Goal: Entertainment & Leisure: Consume media (video, audio)

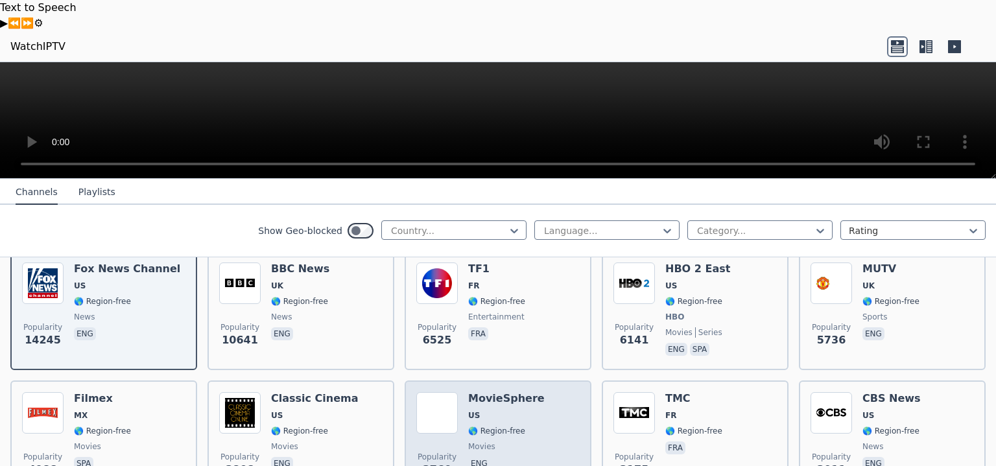
scroll to position [130, 0]
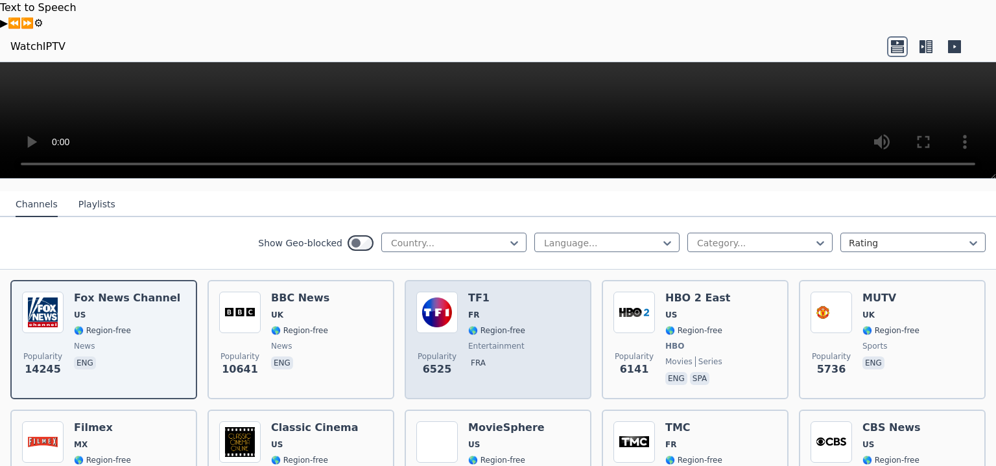
click at [507, 310] on span "FR" at bounding box center [496, 315] width 57 height 10
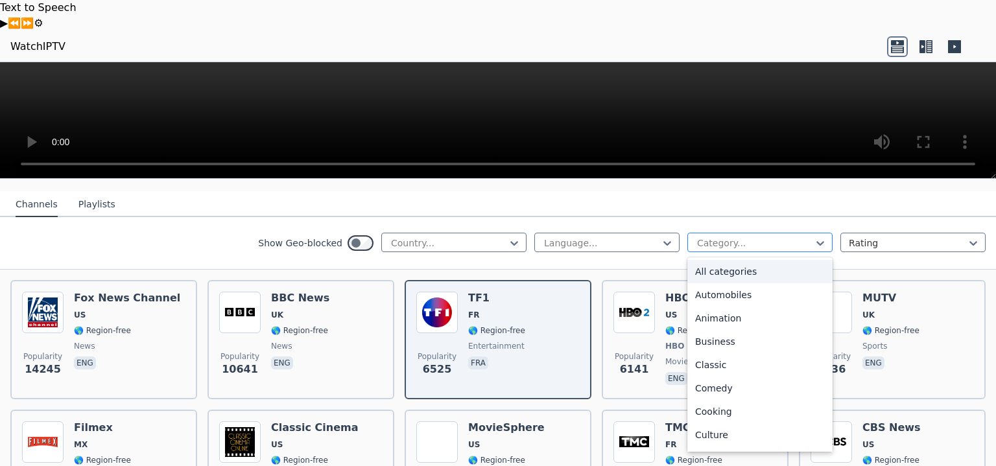
click at [696, 237] on div at bounding box center [755, 243] width 118 height 13
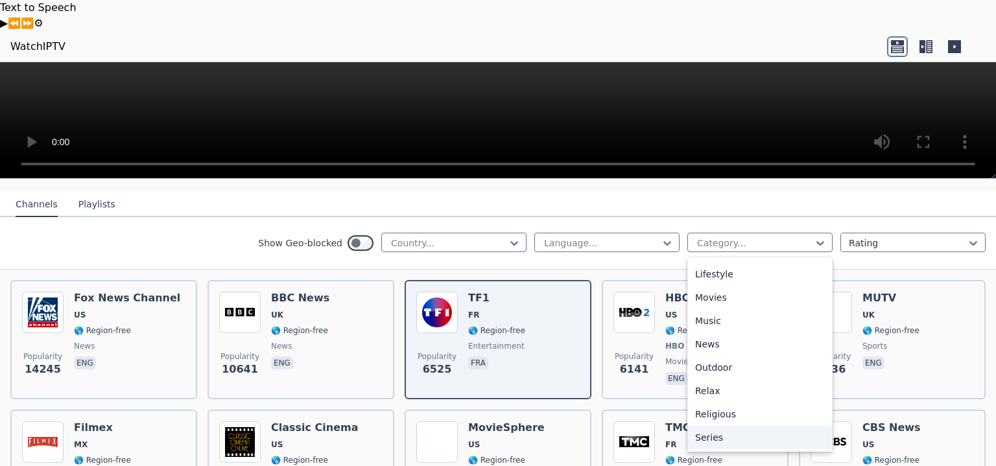
scroll to position [389, 0]
click at [709, 431] on div "Sports" at bounding box center [760, 442] width 145 height 23
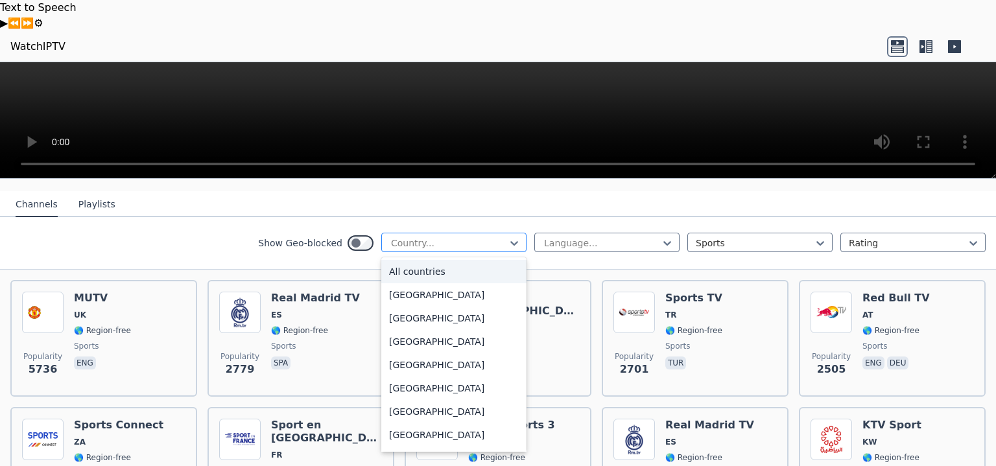
click at [466, 237] on div at bounding box center [449, 243] width 118 height 13
click at [463, 237] on div at bounding box center [449, 243] width 118 height 13
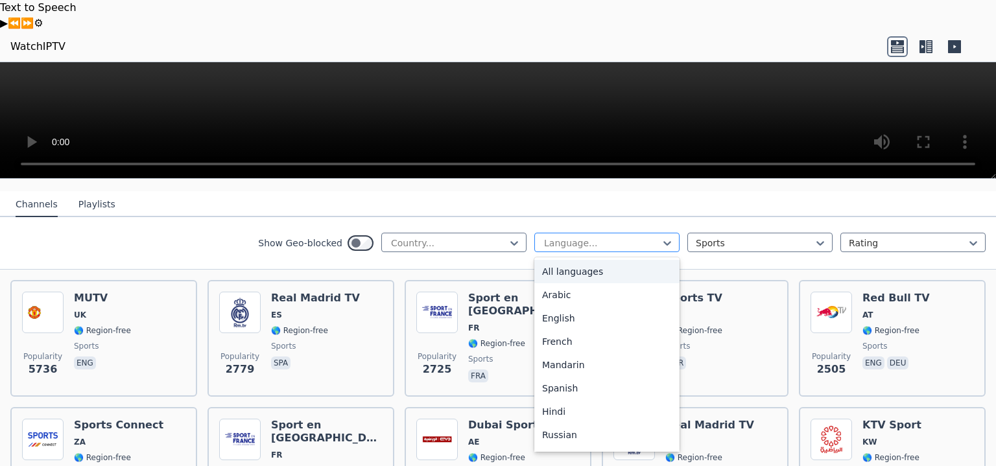
click at [596, 233] on div "Language..." at bounding box center [607, 242] width 145 height 19
click at [567, 283] on div "Arabic" at bounding box center [607, 294] width 145 height 23
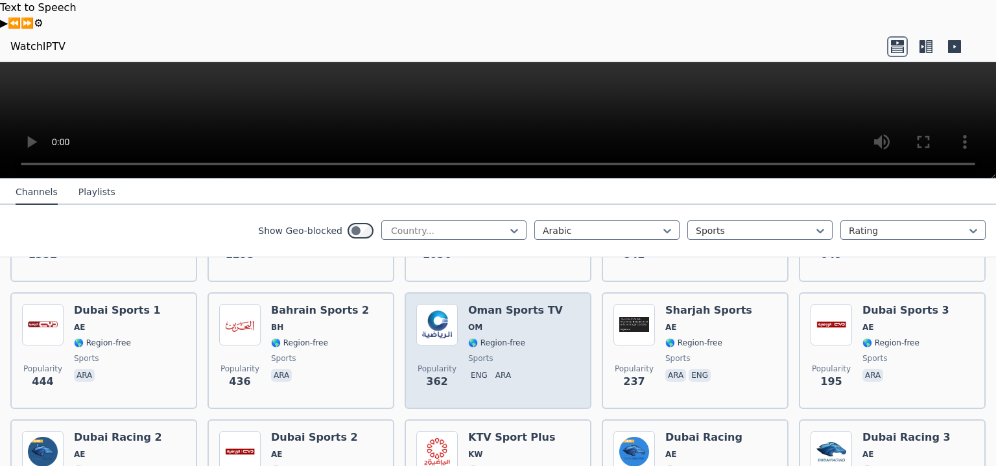
scroll to position [259, 0]
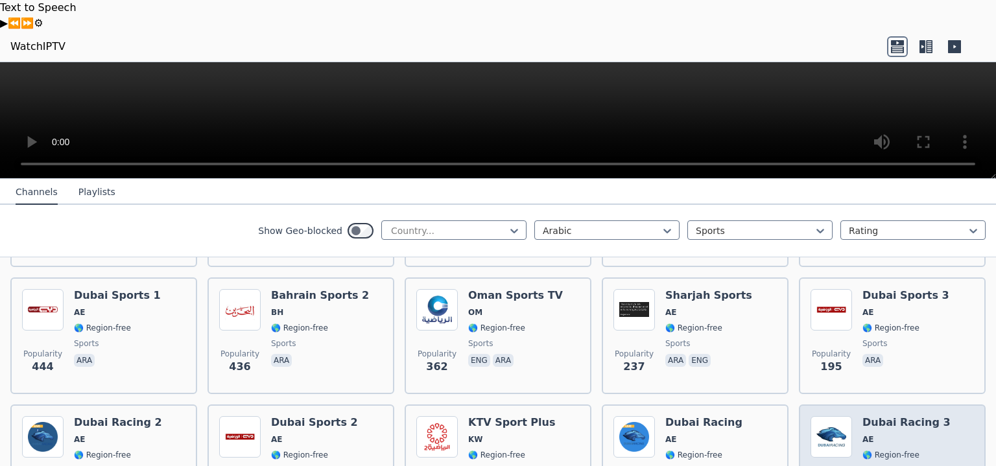
click at [913, 416] on h6 "Dubai Racing 3" at bounding box center [907, 422] width 88 height 13
click at [834, 416] on img at bounding box center [832, 437] width 42 height 42
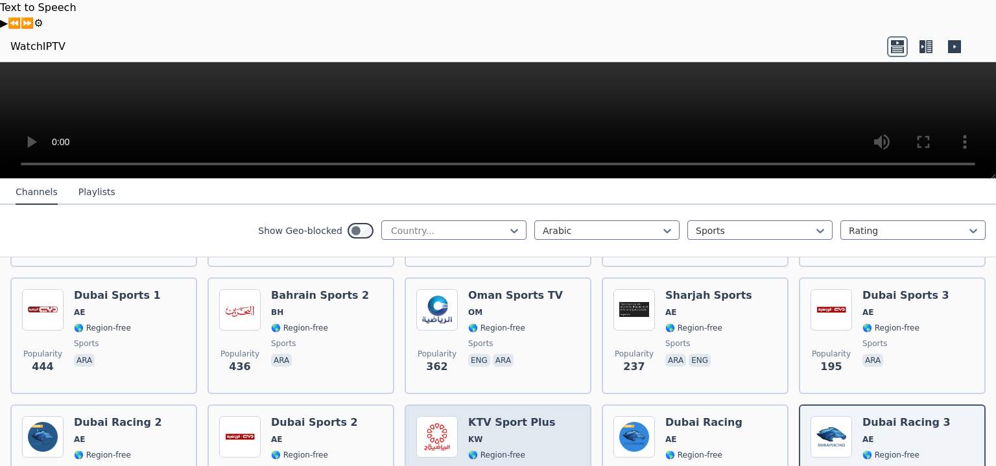
click at [519, 416] on h6 "KTV Sport Plus" at bounding box center [511, 422] width 87 height 13
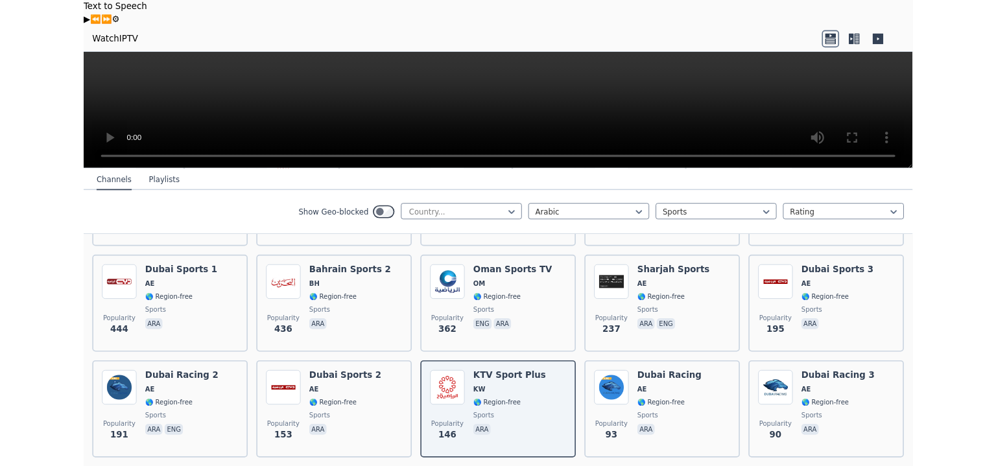
scroll to position [324, 0]
